Goal: Task Accomplishment & Management: Use online tool/utility

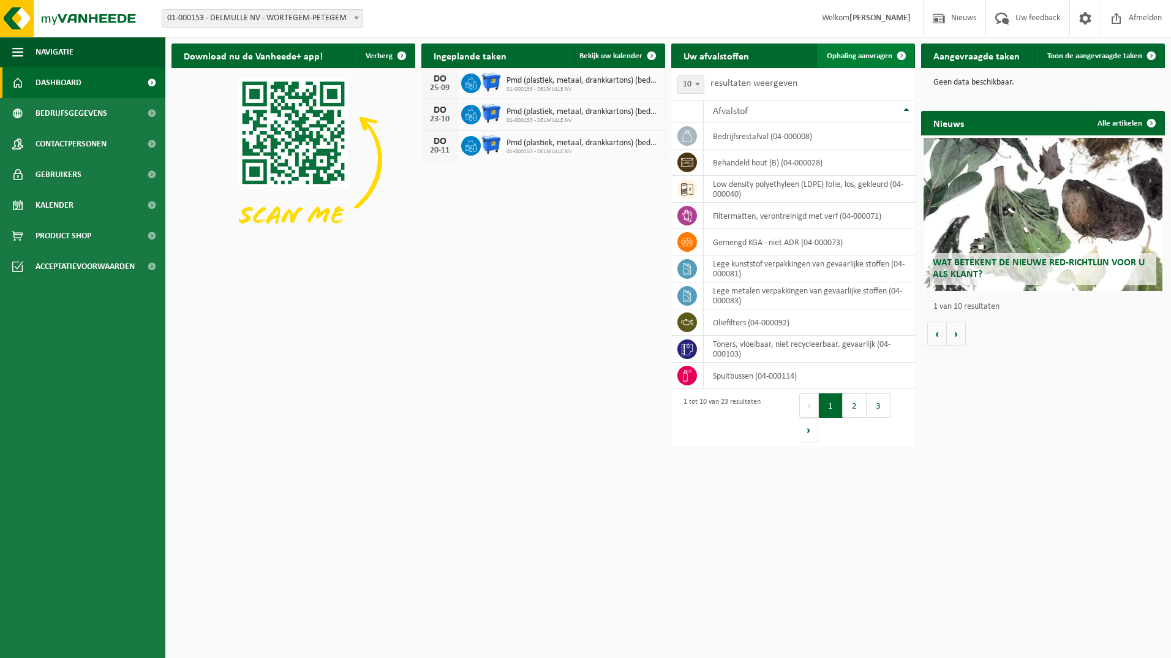
click at [844, 58] on span "Ophaling aanvragen" at bounding box center [860, 56] width 66 height 8
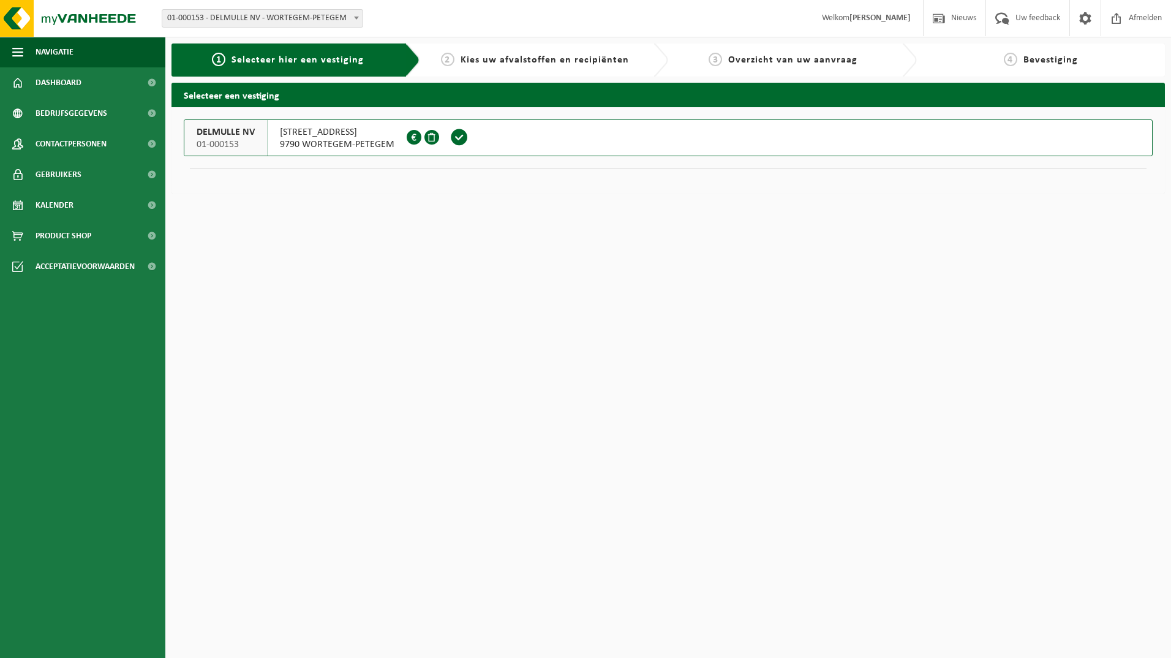
click at [458, 138] on span at bounding box center [459, 137] width 18 height 18
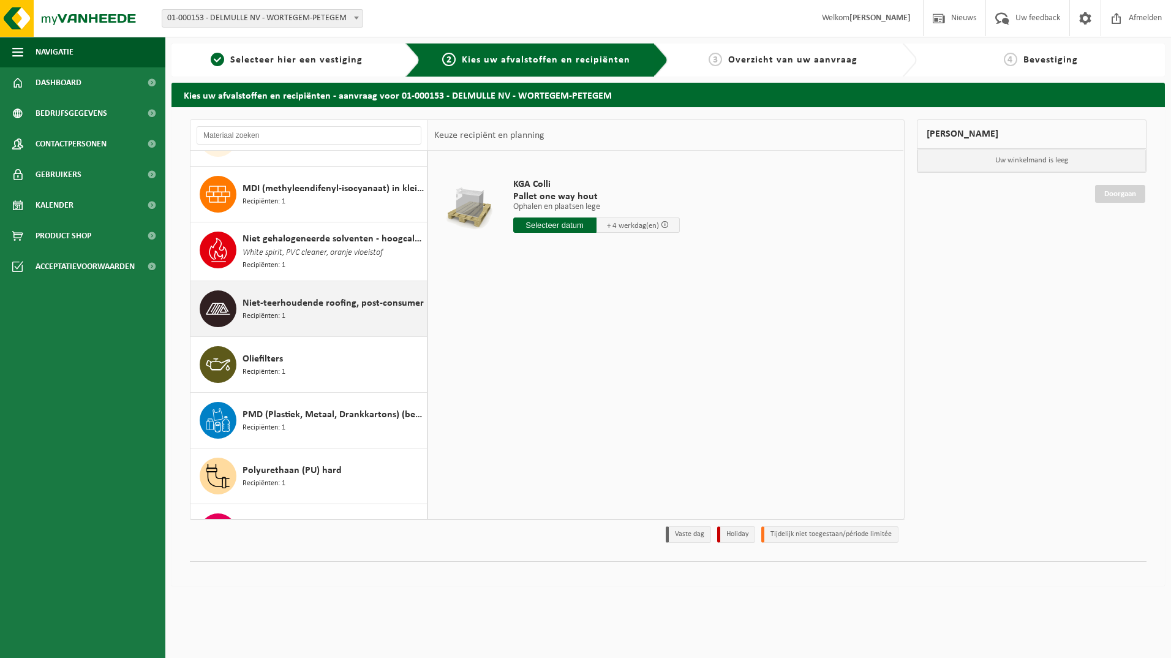
scroll to position [674, 0]
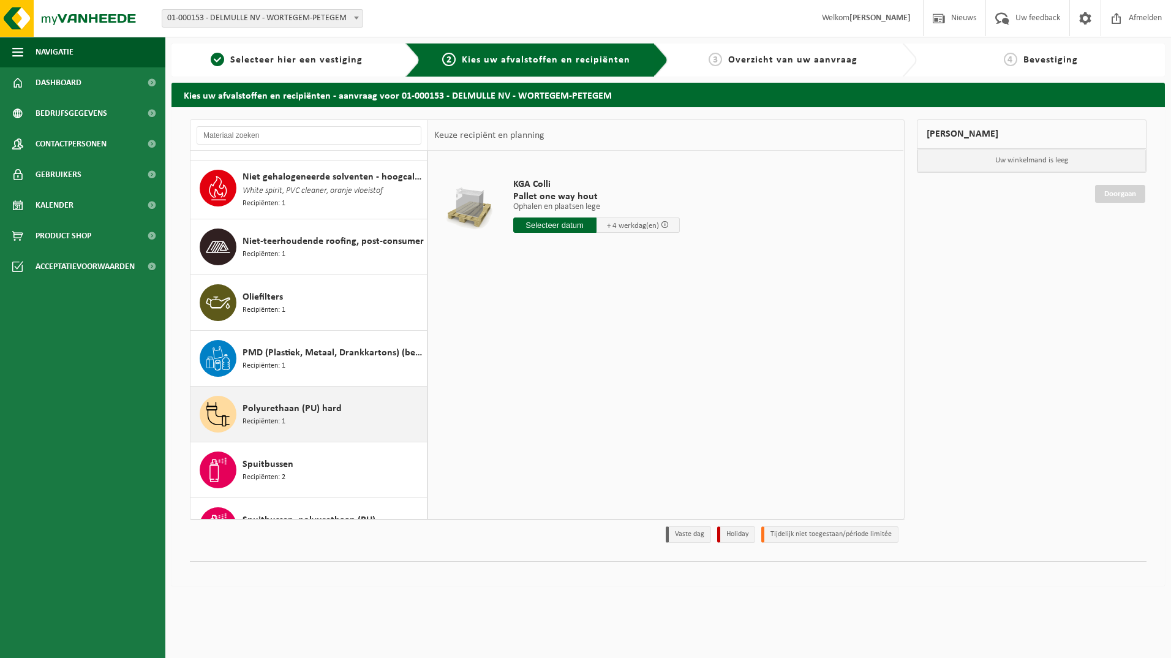
click at [257, 416] on span "Recipiënten: 1" at bounding box center [264, 422] width 43 height 12
click at [257, 409] on div "Polyurethaan (PU) hard Recipiënten: 1" at bounding box center [309, 414] width 237 height 55
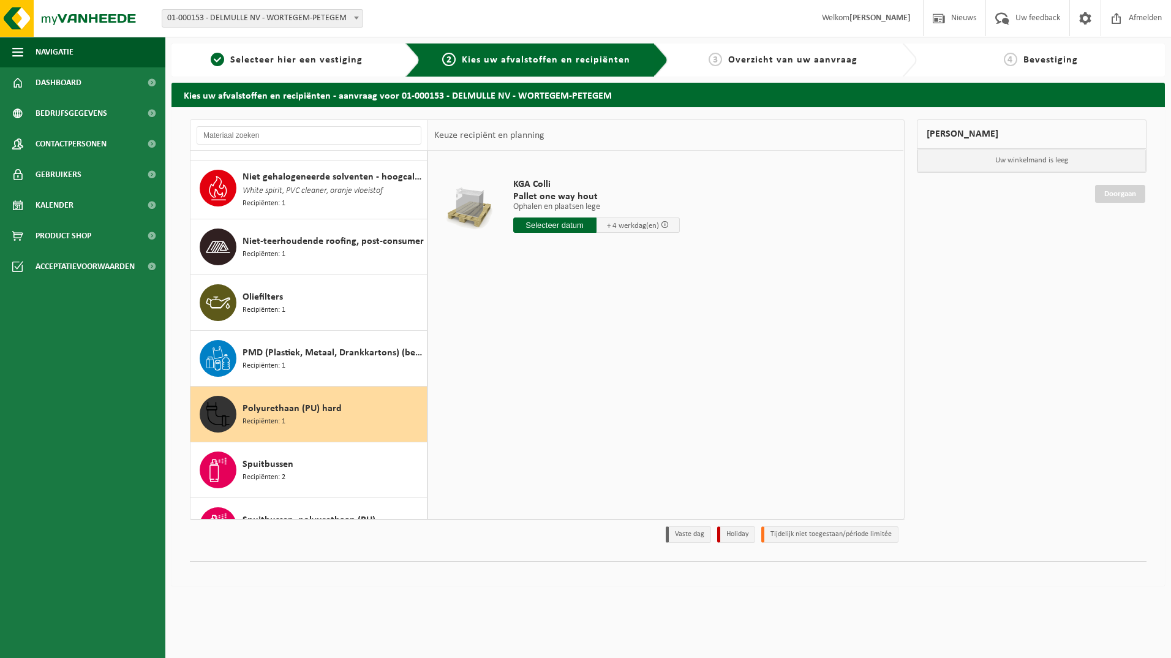
scroll to position [874, 0]
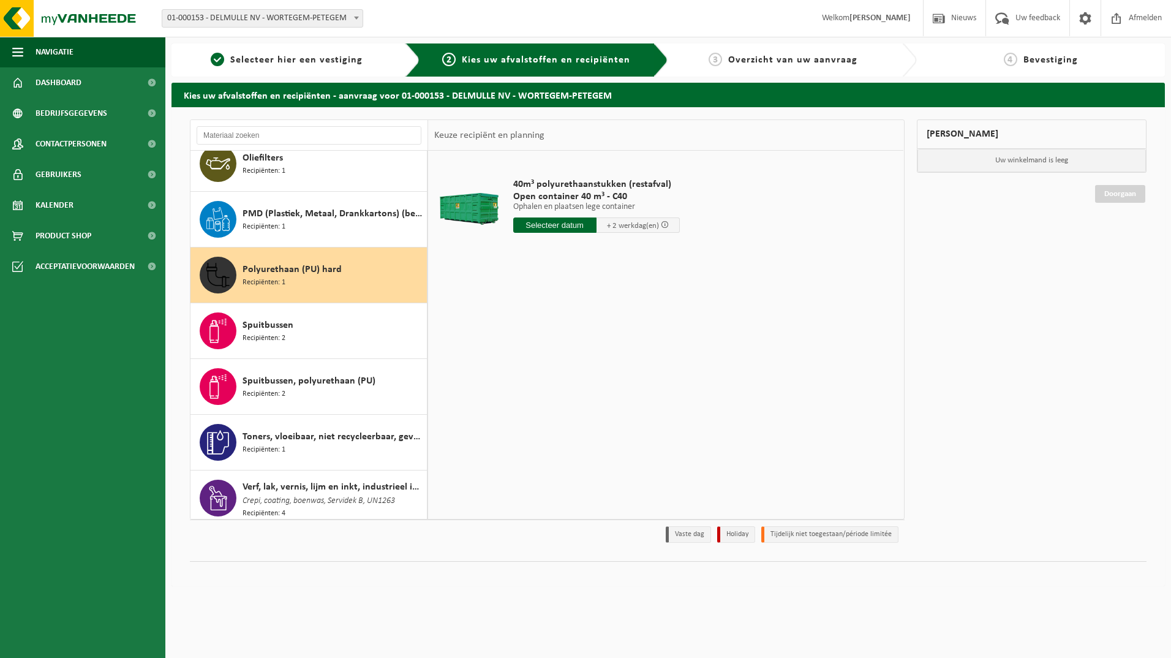
click at [559, 225] on input "text" at bounding box center [554, 224] width 83 height 15
click at [611, 331] on div "19" at bounding box center [610, 334] width 21 height 20
type input "Van 2025-09-19"
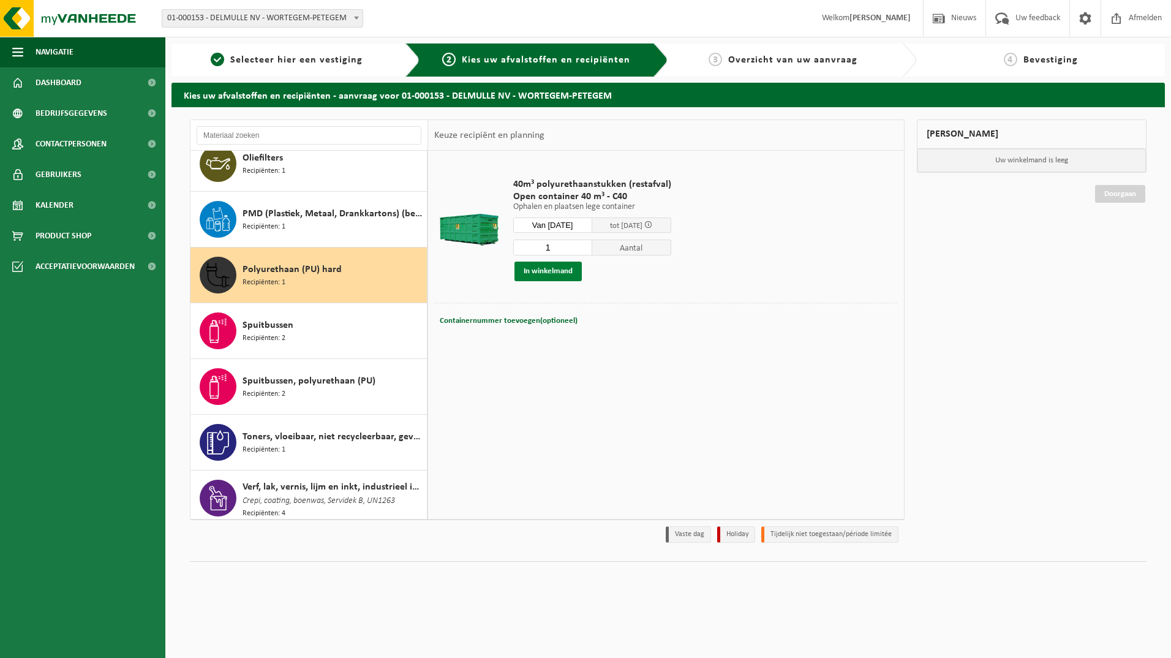
click at [550, 268] on button "In winkelmand" at bounding box center [548, 272] width 67 height 20
drag, startPoint x: 550, startPoint y: 268, endPoint x: 561, endPoint y: 269, distance: 10.4
click at [550, 269] on button "In winkelmand" at bounding box center [548, 272] width 67 height 20
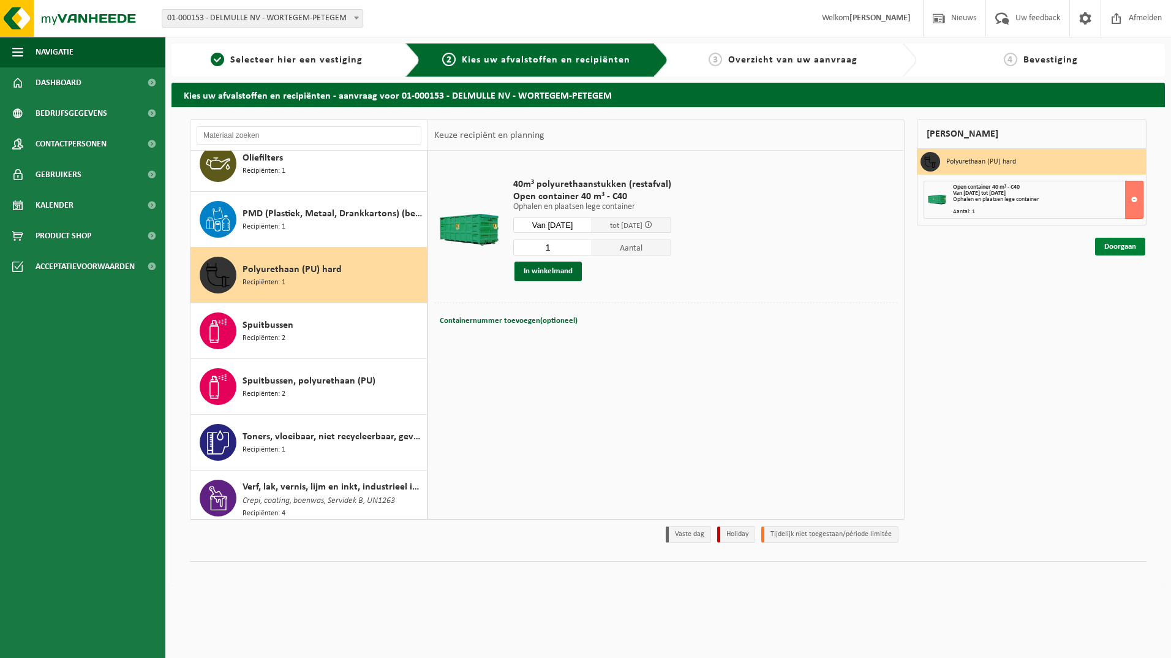
click at [1140, 248] on link "Doorgaan" at bounding box center [1120, 247] width 50 height 18
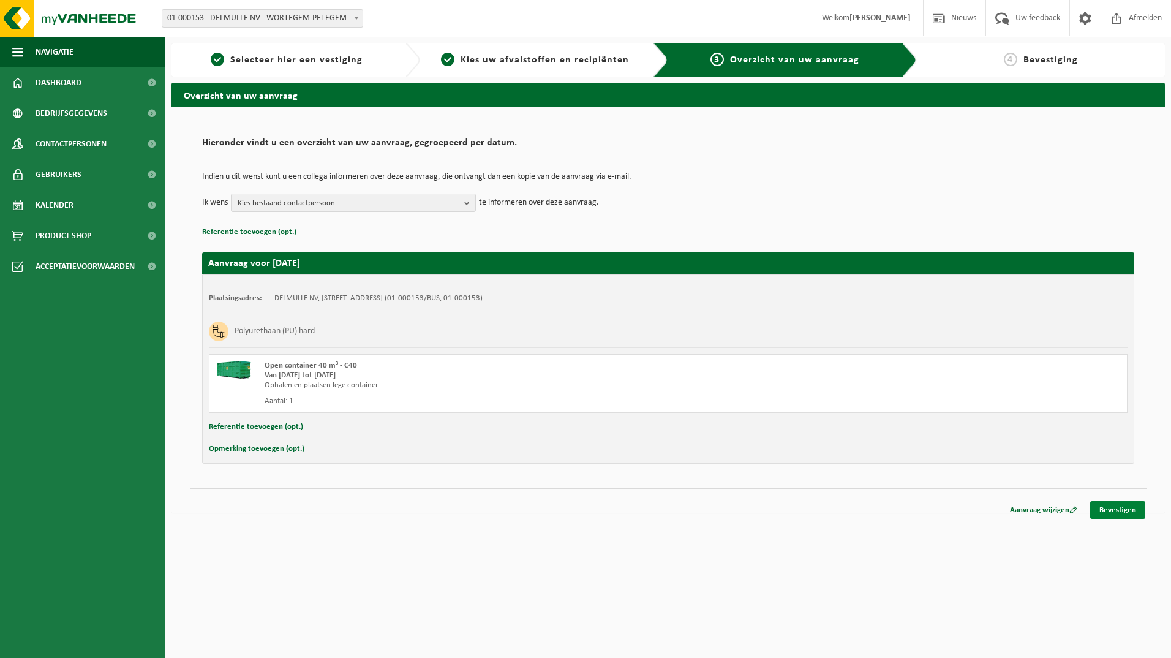
click at [1105, 515] on link "Bevestigen" at bounding box center [1118, 510] width 55 height 18
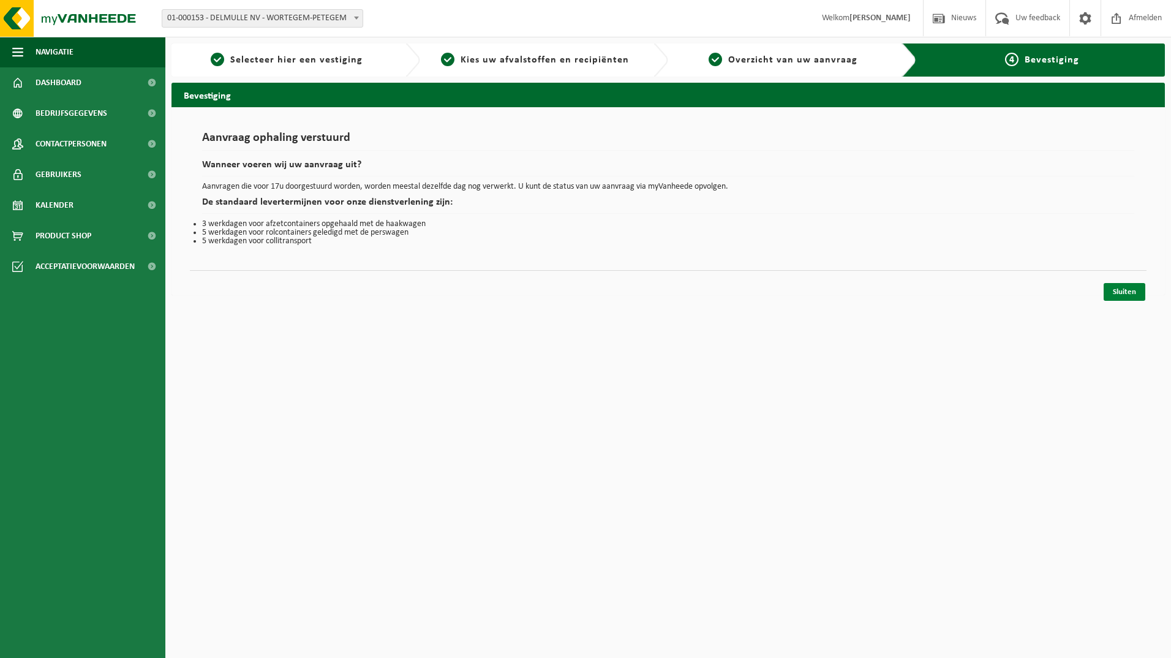
click at [1124, 293] on link "Sluiten" at bounding box center [1125, 292] width 42 height 18
